Goal: Task Accomplishment & Management: Complete application form

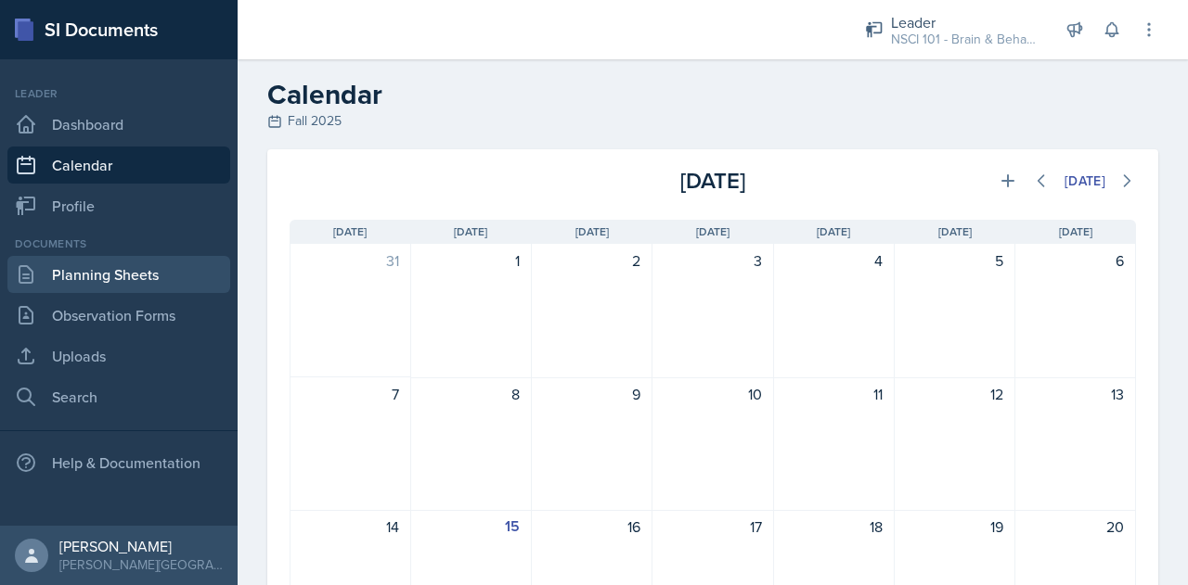
click at [138, 270] on link "Planning Sheets" at bounding box center [118, 274] width 223 height 37
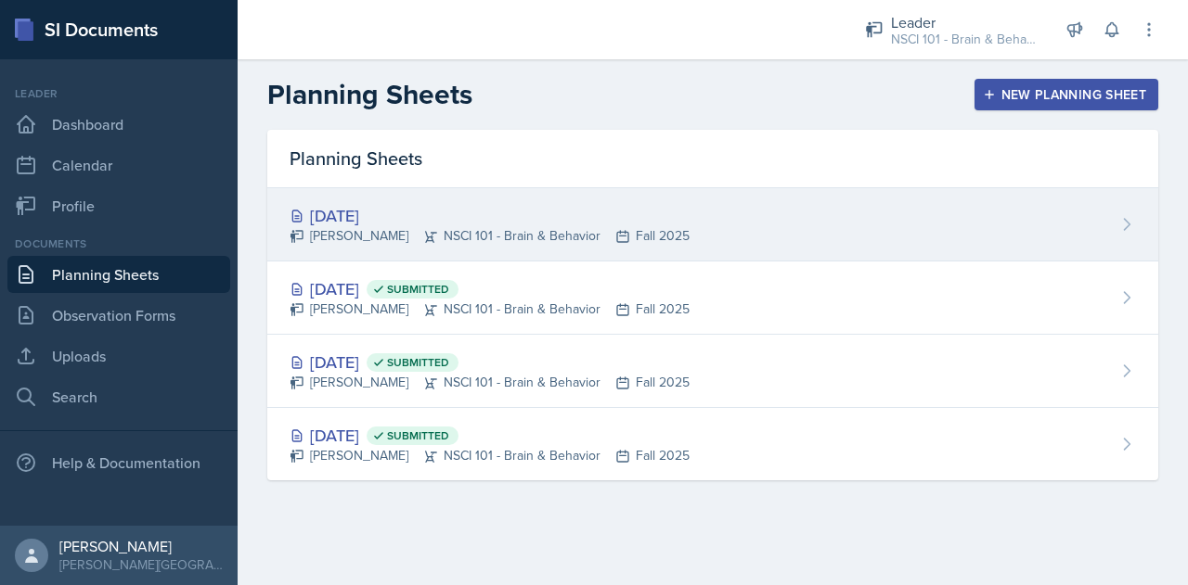
click at [543, 212] on div "[DATE]" at bounding box center [489, 215] width 400 height 25
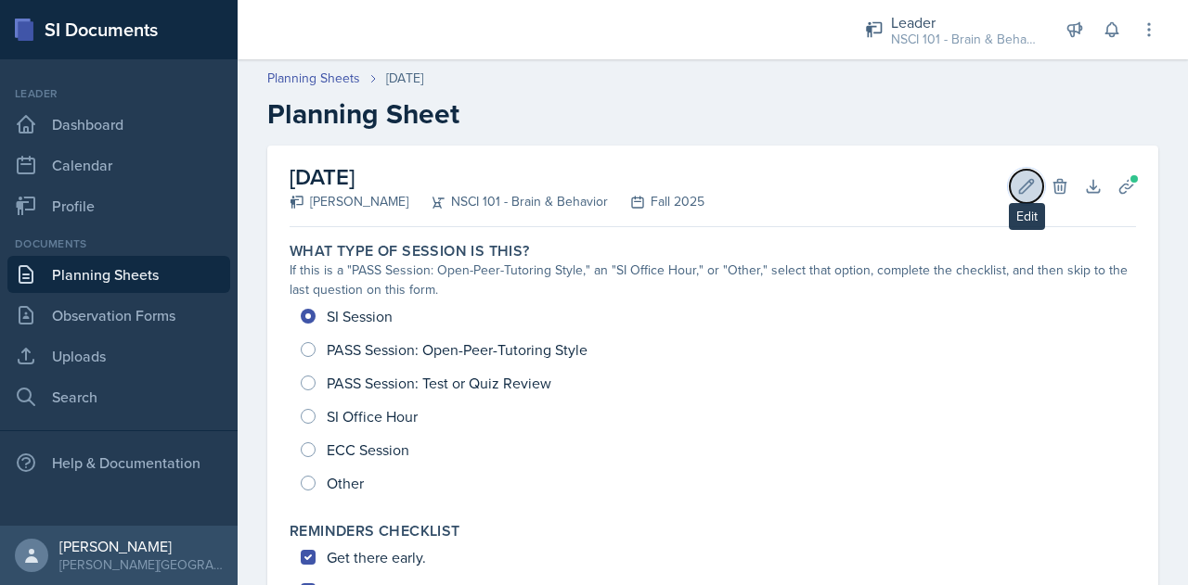
click at [1017, 193] on icon at bounding box center [1026, 186] width 19 height 19
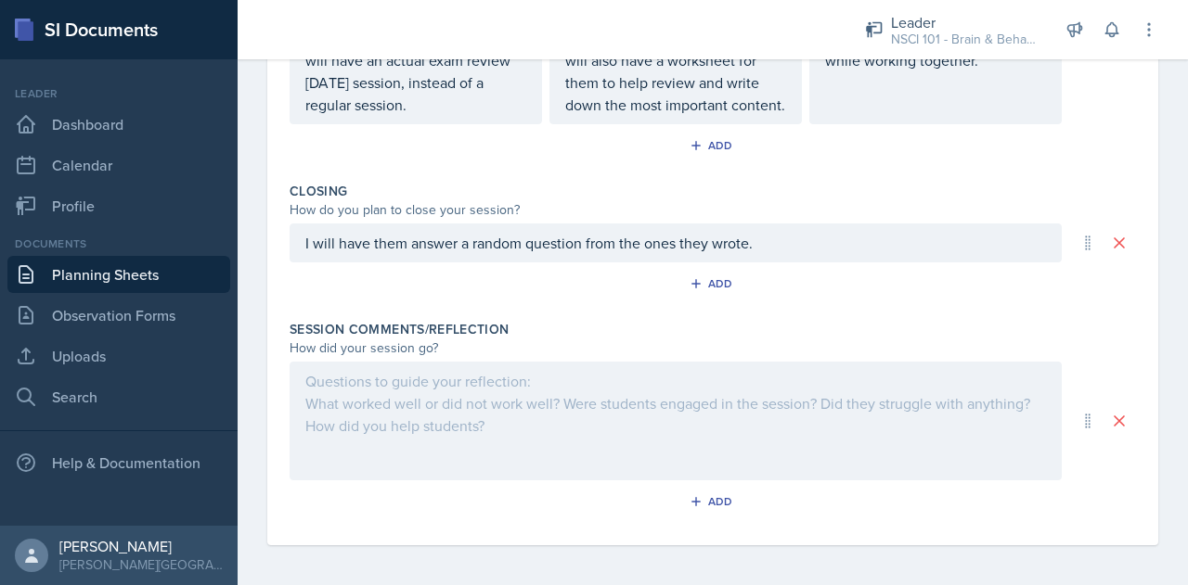
scroll to position [931, 0]
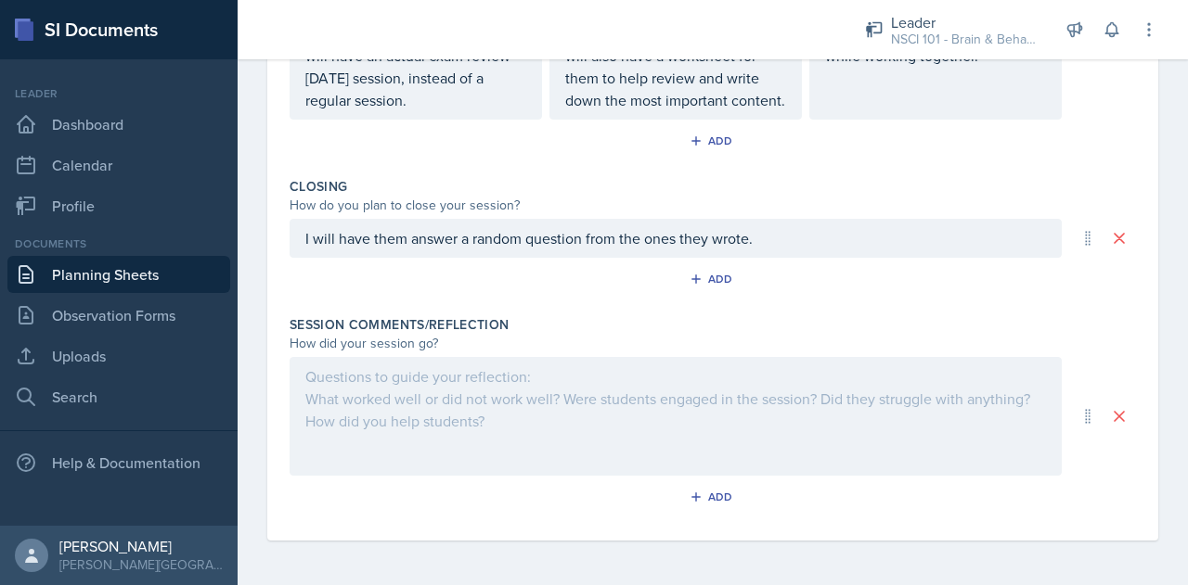
click at [505, 474] on div at bounding box center [675, 416] width 772 height 119
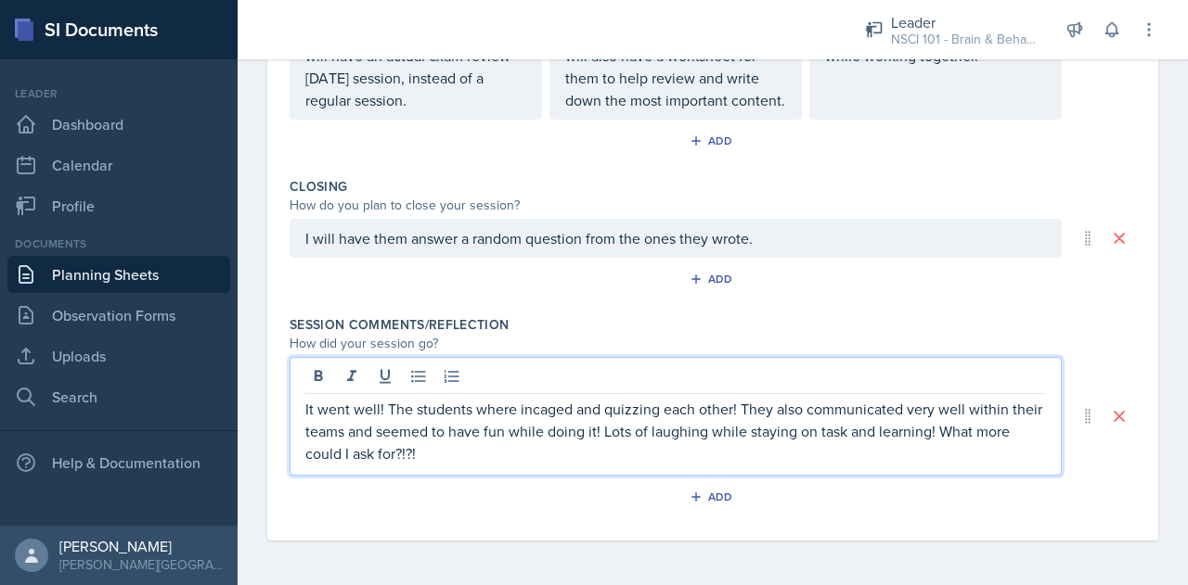
click at [557, 404] on p "It went well! The students where incaged and quizzing each other! They also com…" at bounding box center [675, 431] width 740 height 67
click at [525, 409] on p "It went well! The students where incaged and quizzing each other! They also com…" at bounding box center [675, 431] width 740 height 67
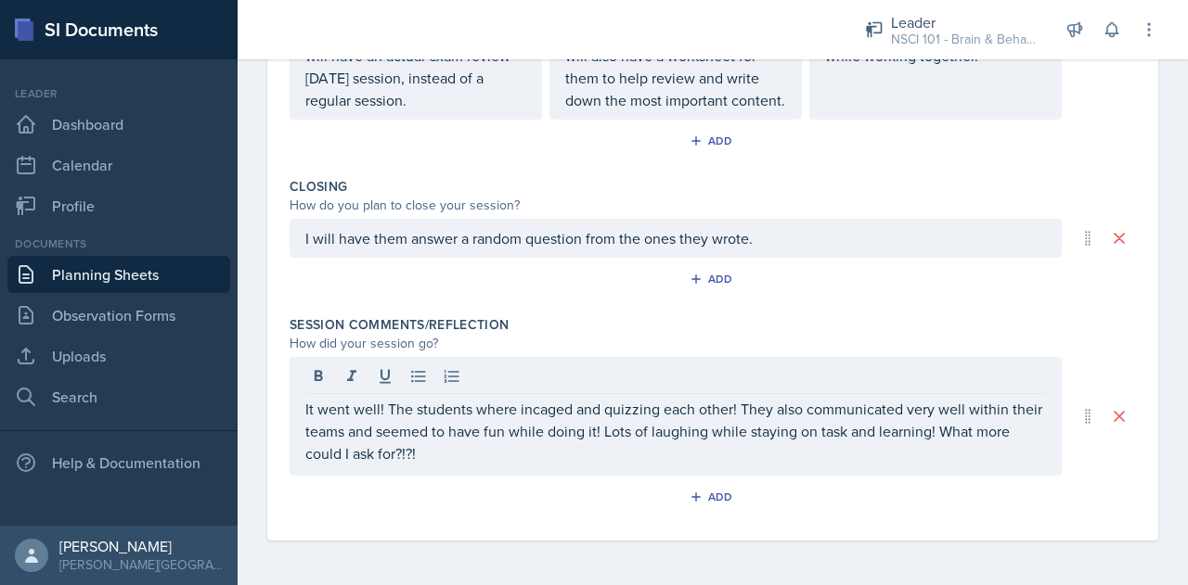
drag, startPoint x: 525, startPoint y: 409, endPoint x: 485, endPoint y: 479, distance: 80.2
click at [485, 479] on div "Session Comments/Reflection How did your session go? It went well! The students…" at bounding box center [712, 417] width 846 height 218
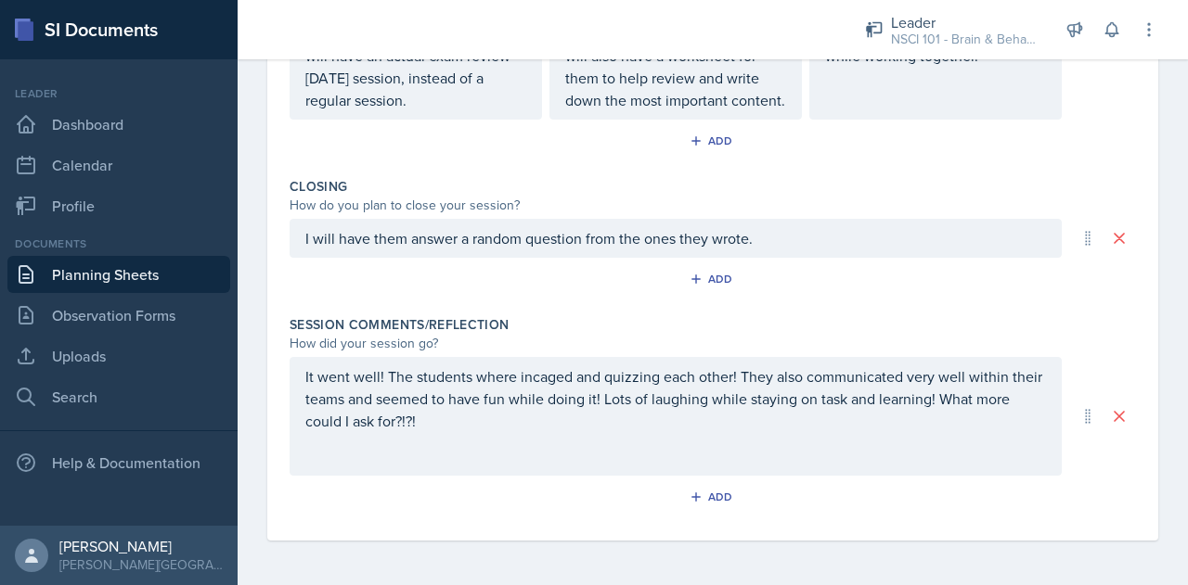
click at [527, 383] on div "It went well! The students where incaged and quizzing each other! They also com…" at bounding box center [675, 416] width 772 height 119
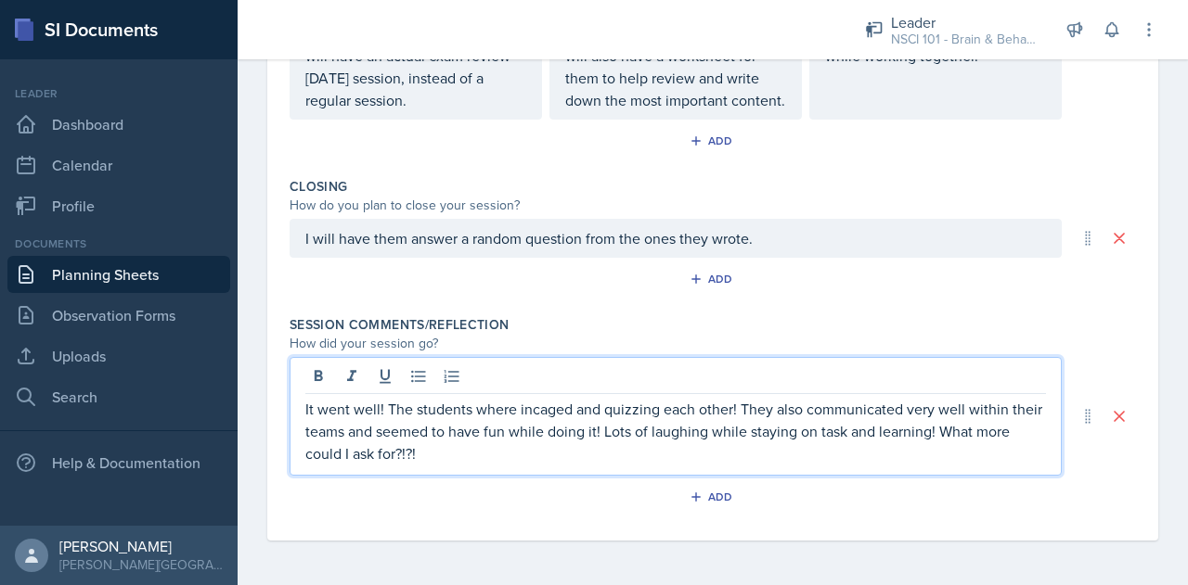
click at [527, 383] on div at bounding box center [675, 379] width 740 height 31
click at [540, 411] on p "It went well! The students where incaged and quizzing each other! They also com…" at bounding box center [675, 431] width 740 height 67
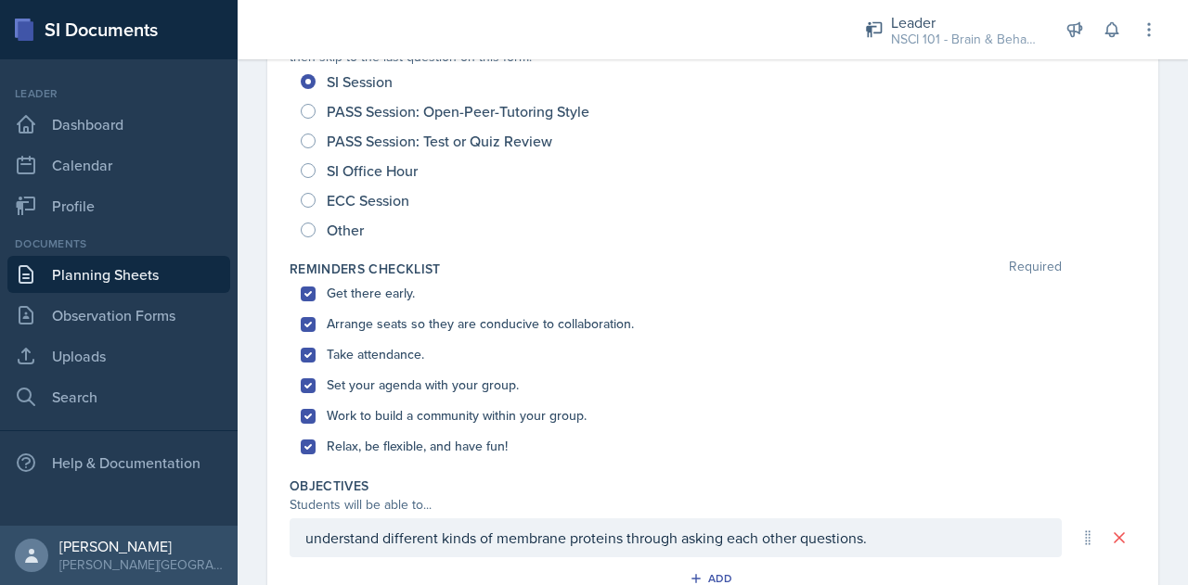
scroll to position [0, 0]
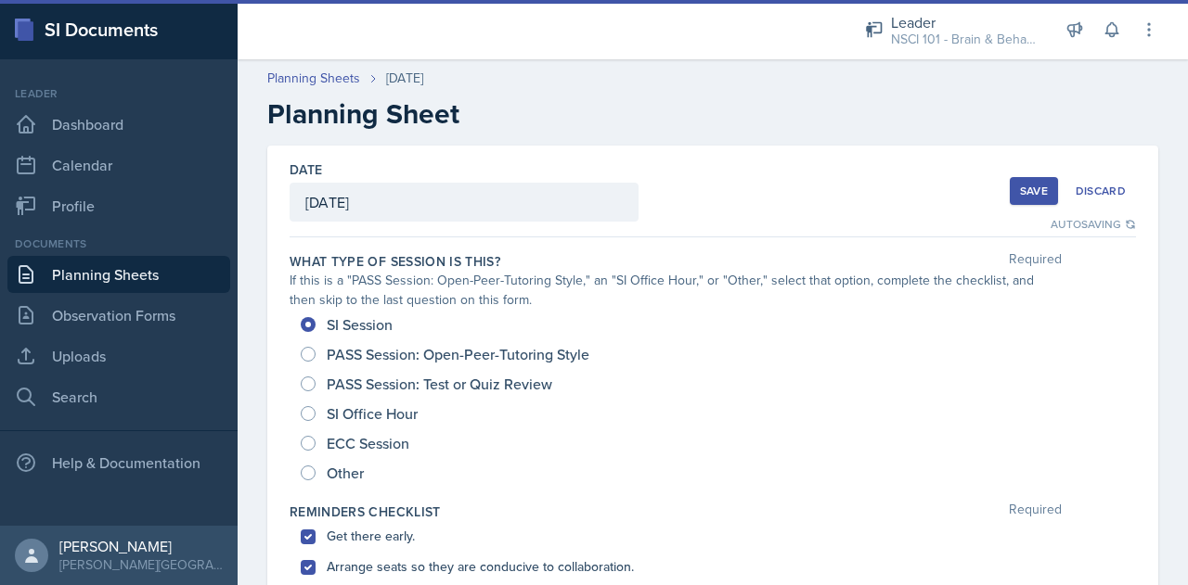
click at [1020, 191] on div "Save" at bounding box center [1034, 191] width 28 height 15
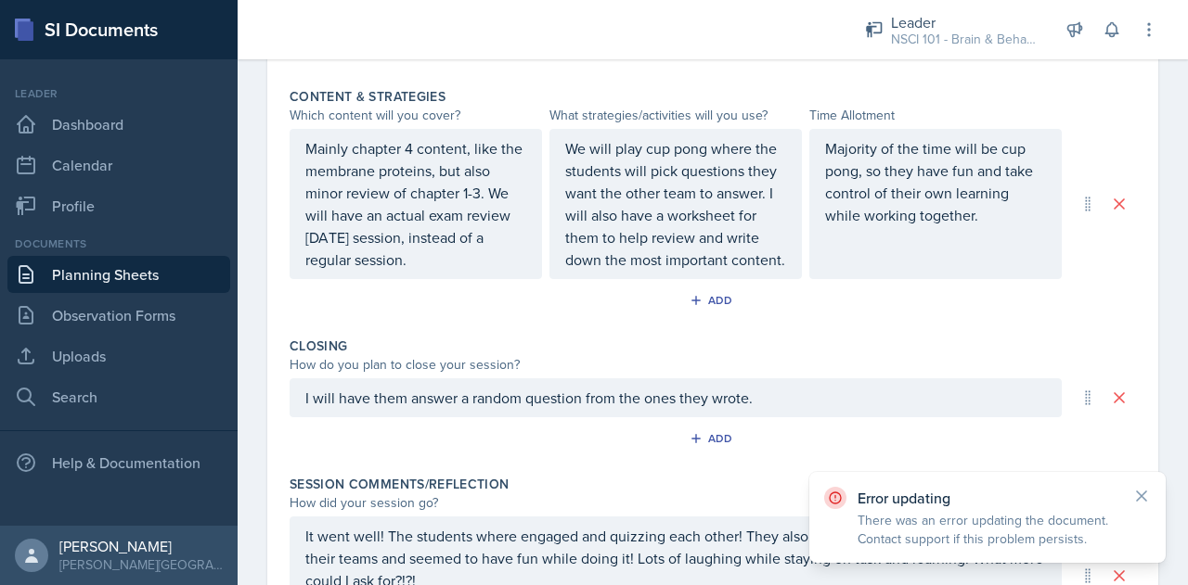
scroll to position [947, 0]
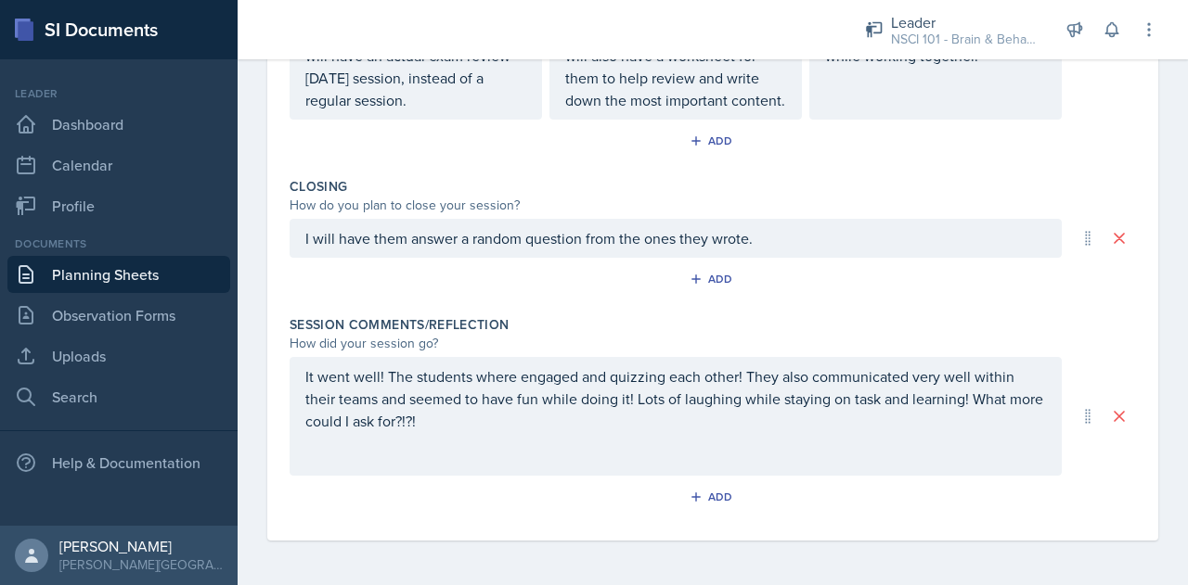
click at [602, 458] on div "It went well! The students where engaged and quizzing each other! They also com…" at bounding box center [675, 416] width 772 height 119
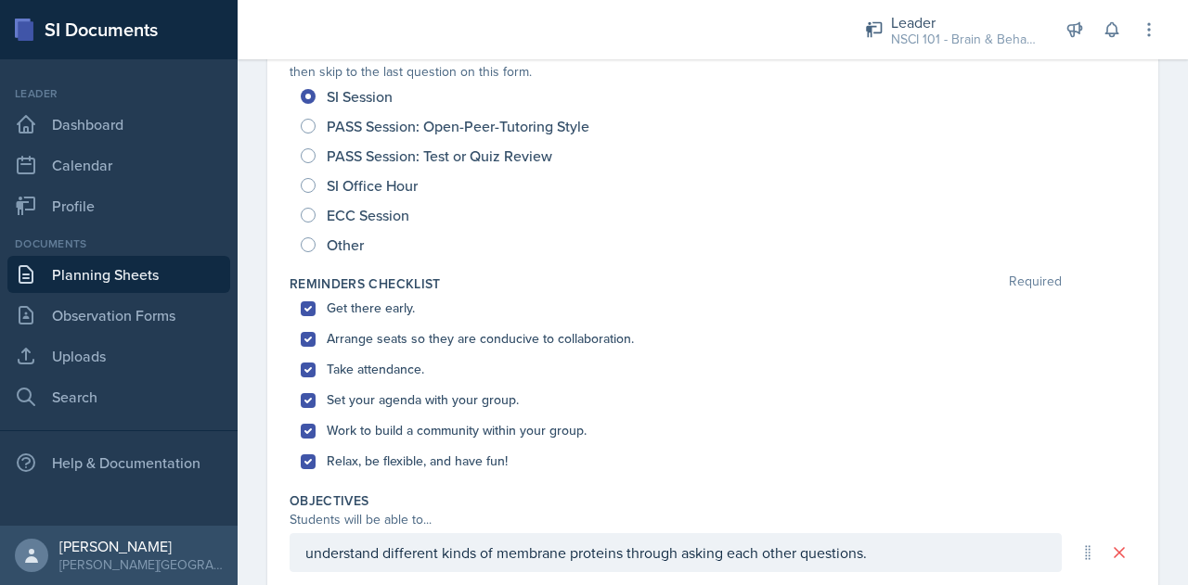
scroll to position [0, 0]
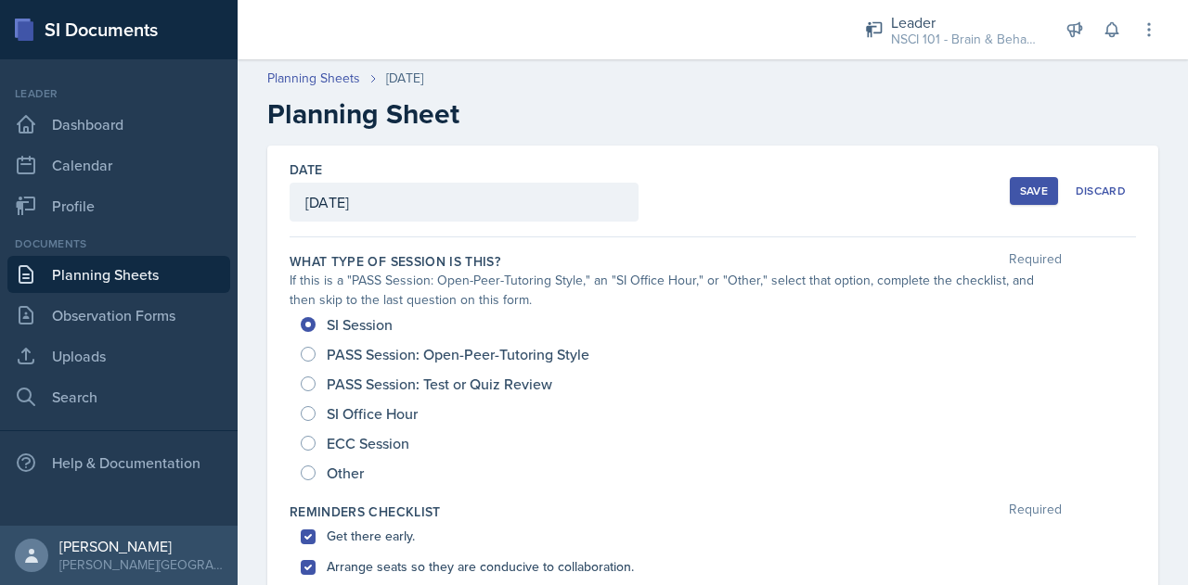
click at [1020, 189] on div "Save" at bounding box center [1034, 191] width 28 height 15
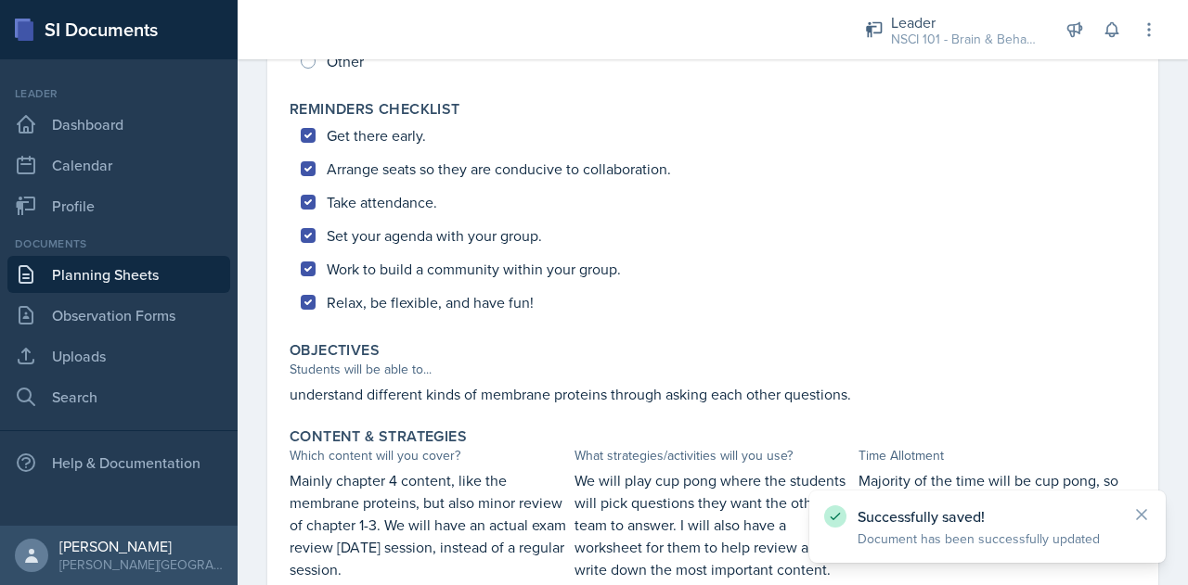
scroll to position [738, 0]
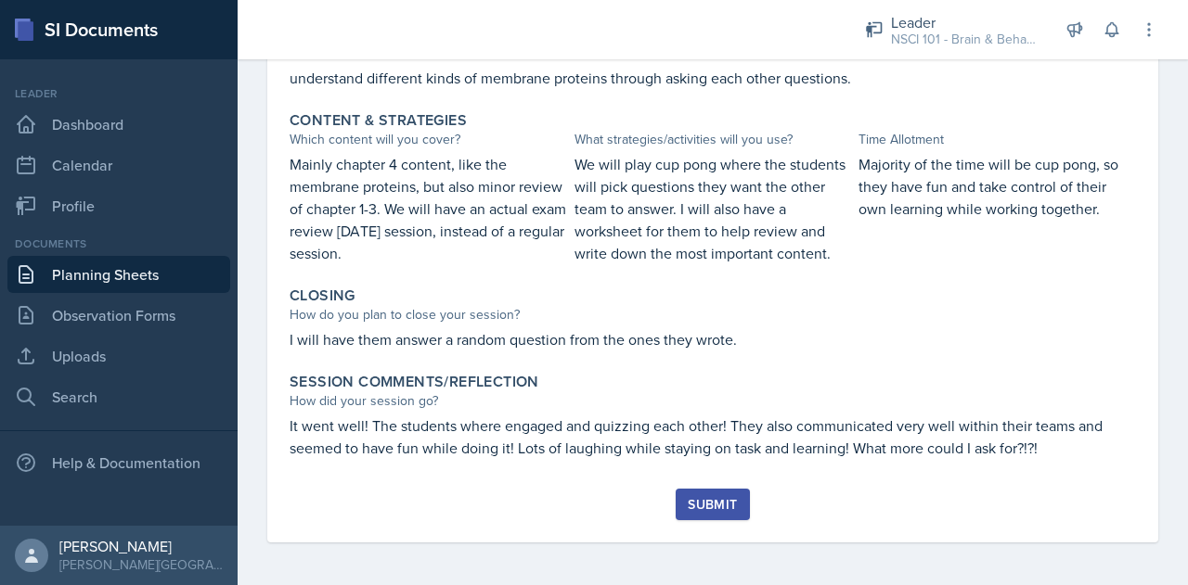
click at [706, 507] on div "Submit" at bounding box center [711, 504] width 49 height 15
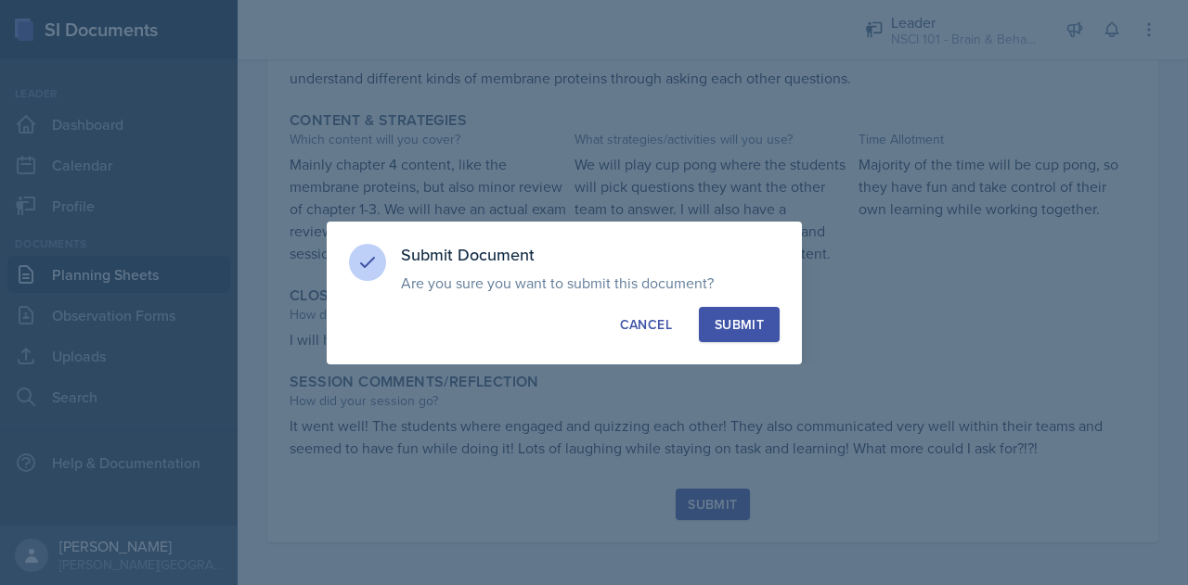
click at [727, 359] on div "Submit Document Are you sure you want to submit this document? This document wi…" at bounding box center [564, 293] width 475 height 143
click at [720, 325] on div "Submit" at bounding box center [738, 324] width 49 height 19
radio input "true"
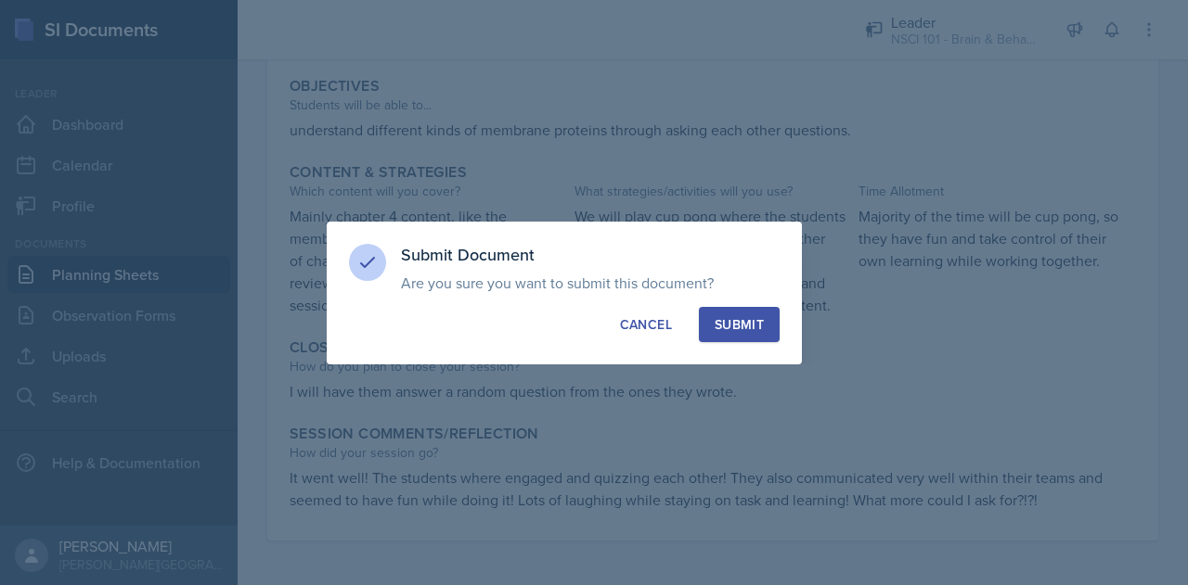
scroll to position [686, 0]
